Goal: Information Seeking & Learning: Learn about a topic

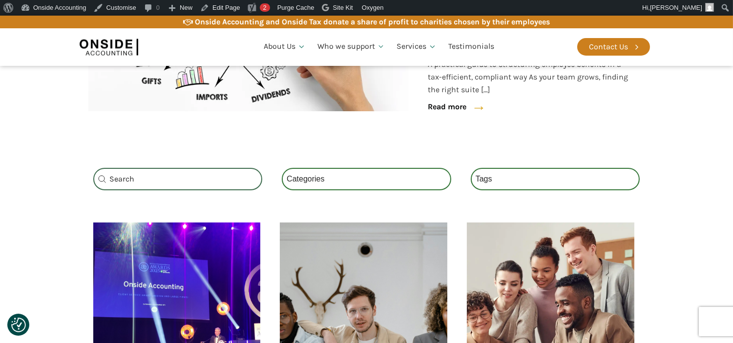
scroll to position [295, 0]
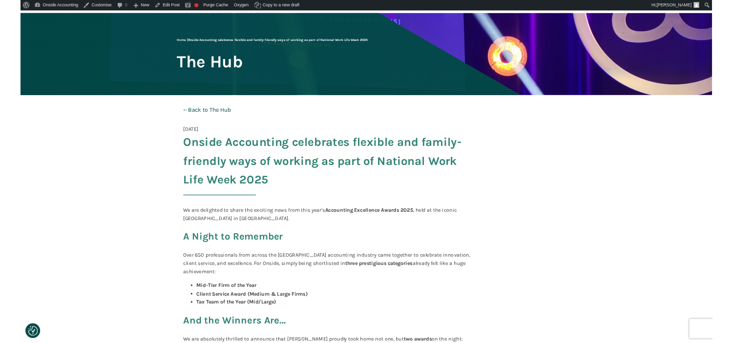
scroll to position [163, 0]
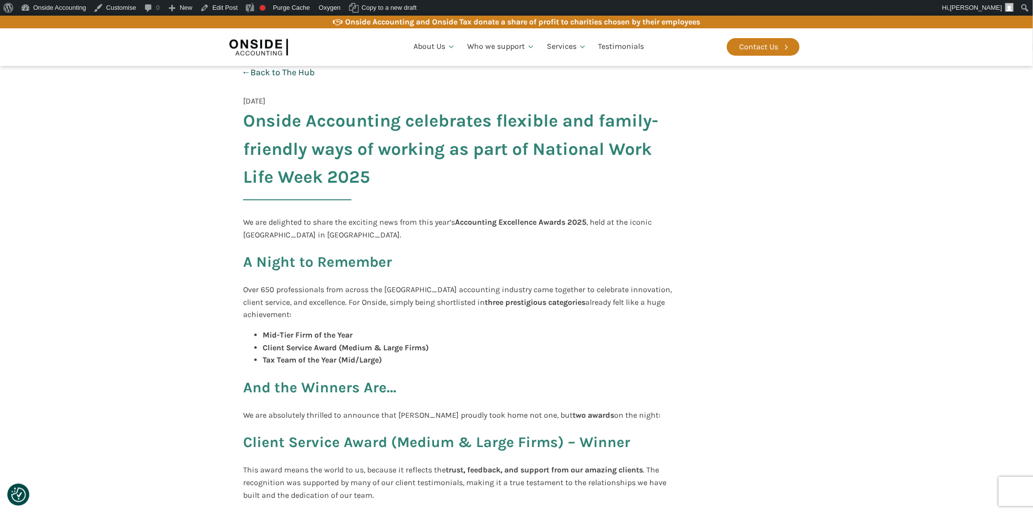
click at [287, 226] on p "We are delighted to share the exciting news from this year’s Accounting Excelle…" at bounding box center [460, 228] width 434 height 25
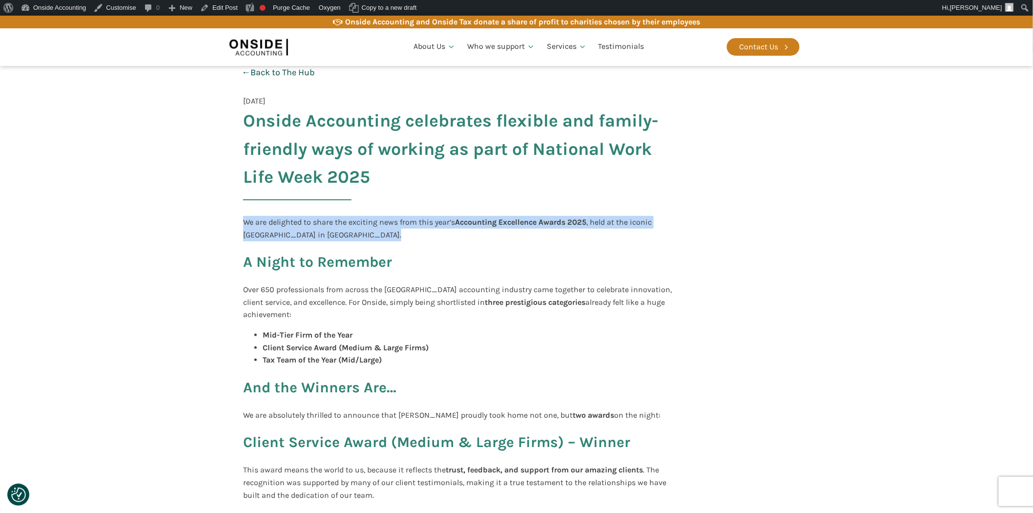
click at [287, 226] on p "We are delighted to share the exciting news from this year’s Accounting Excelle…" at bounding box center [460, 228] width 434 height 25
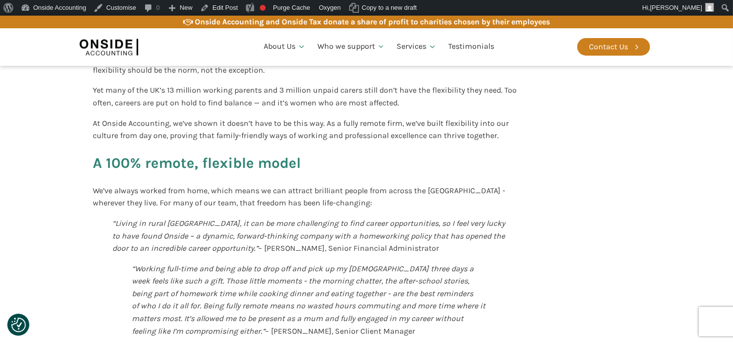
scroll to position [345, 0]
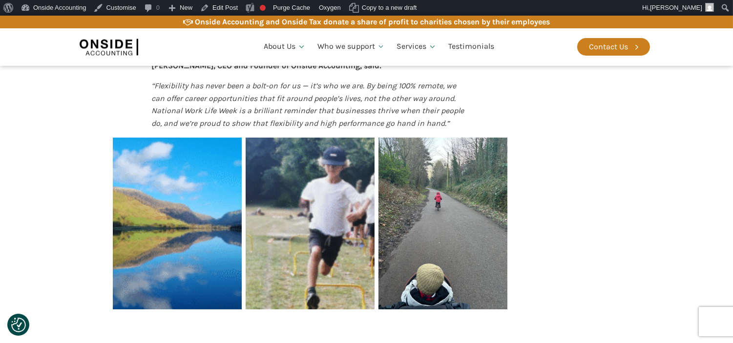
scroll to position [992, 0]
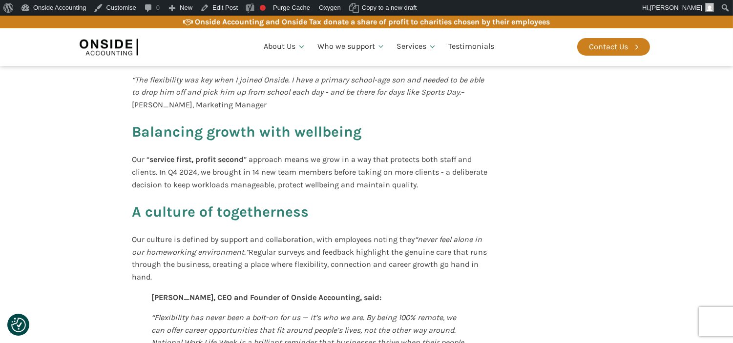
scroll to position [701, 0]
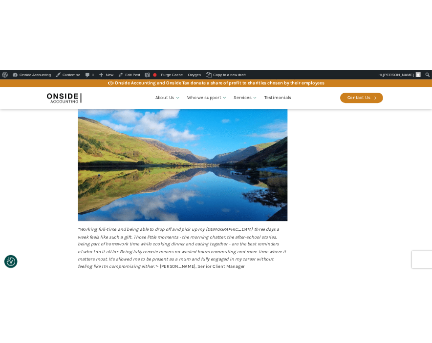
scroll to position [594, 0]
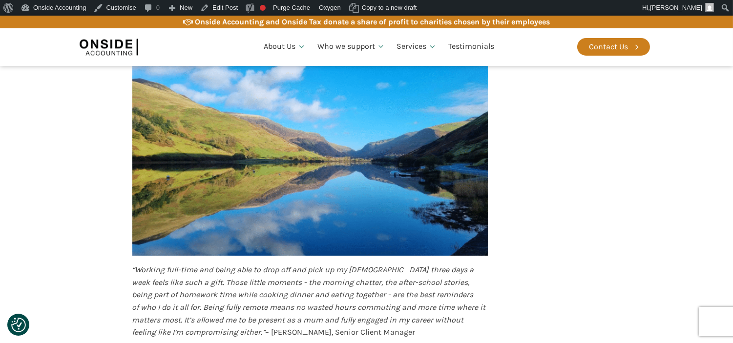
click at [256, 219] on img at bounding box center [309, 156] width 355 height 200
